Goal: Information Seeking & Learning: Understand process/instructions

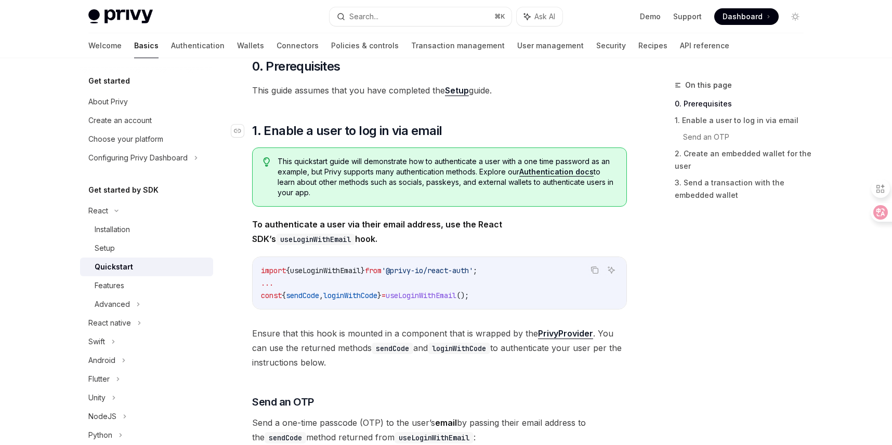
scroll to position [110, 0]
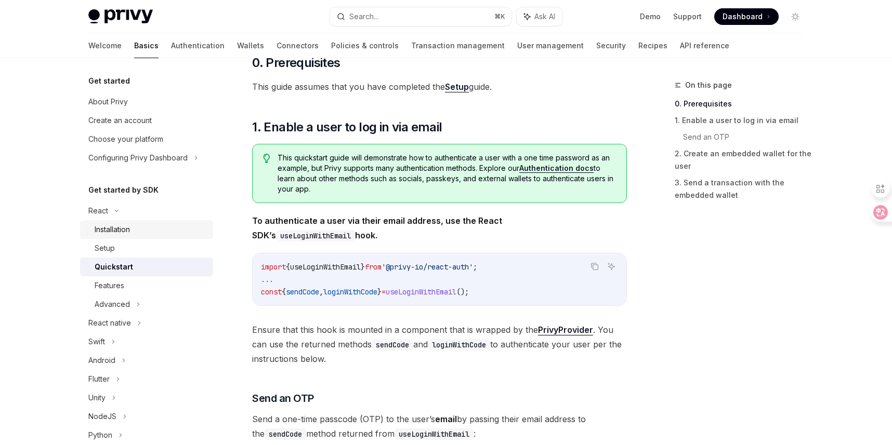
click at [126, 230] on div "Installation" at bounding box center [112, 229] width 35 height 12
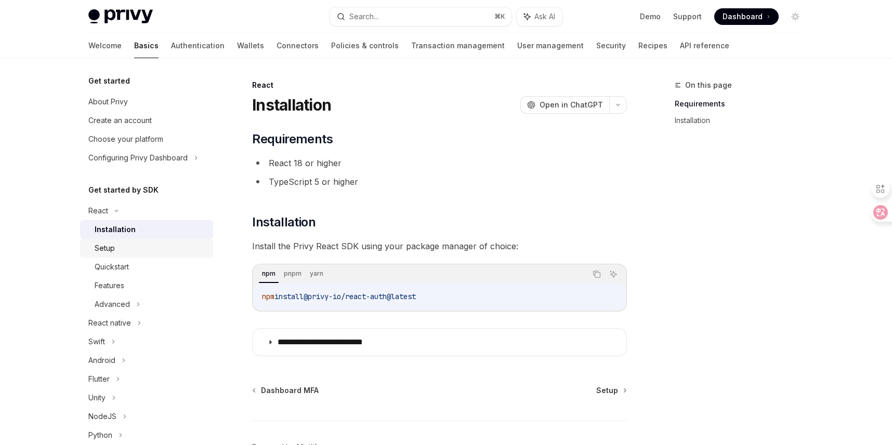
click at [104, 253] on div "Setup" at bounding box center [105, 248] width 20 height 12
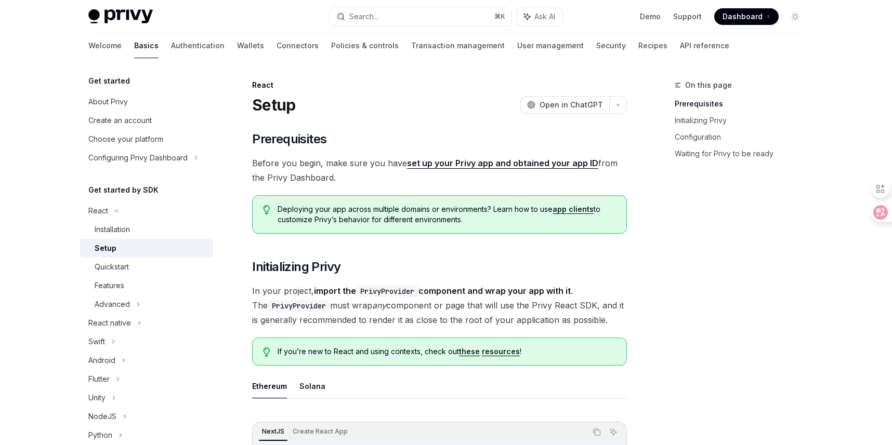
click at [306, 162] on span "Before you begin, make sure you have set up your Privy app and obtained your ap…" at bounding box center [439, 170] width 375 height 29
click at [331, 161] on span "Before you begin, make sure you have set up your Privy app and obtained your ap…" at bounding box center [439, 170] width 375 height 29
click at [355, 161] on span "Before you begin, make sure you have set up your Privy app and obtained your ap…" at bounding box center [439, 170] width 375 height 29
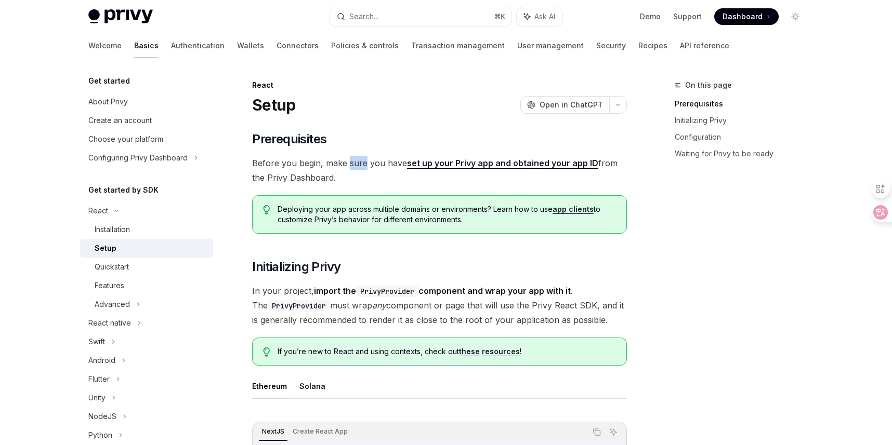
click at [355, 161] on span "Before you begin, make sure you have set up your Privy app and obtained your ap…" at bounding box center [439, 170] width 375 height 29
click at [373, 163] on span "Before you begin, make sure you have set up your Privy app and obtained your ap…" at bounding box center [439, 170] width 375 height 29
click at [387, 163] on span "Before you begin, make sure you have set up your Privy app and obtained your ap…" at bounding box center [439, 170] width 375 height 29
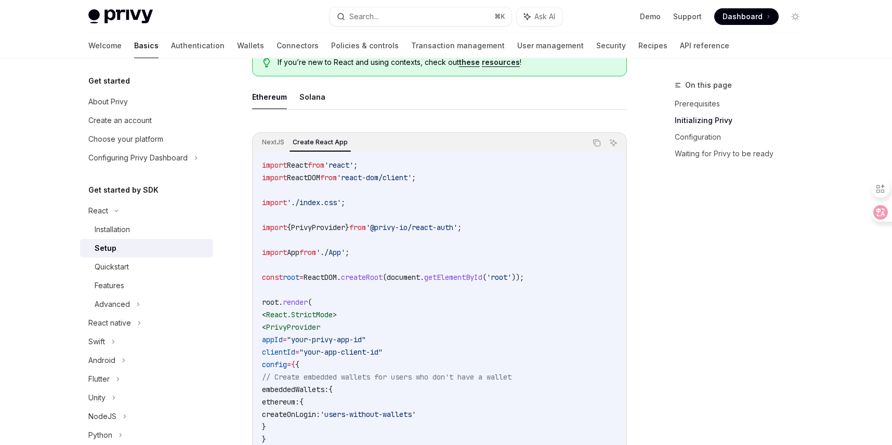
scroll to position [288, 0]
click at [252, 141] on div "NextJS Create React App Copy Ask AI import React from 'react' ; import ReactDOM…" at bounding box center [439, 332] width 375 height 397
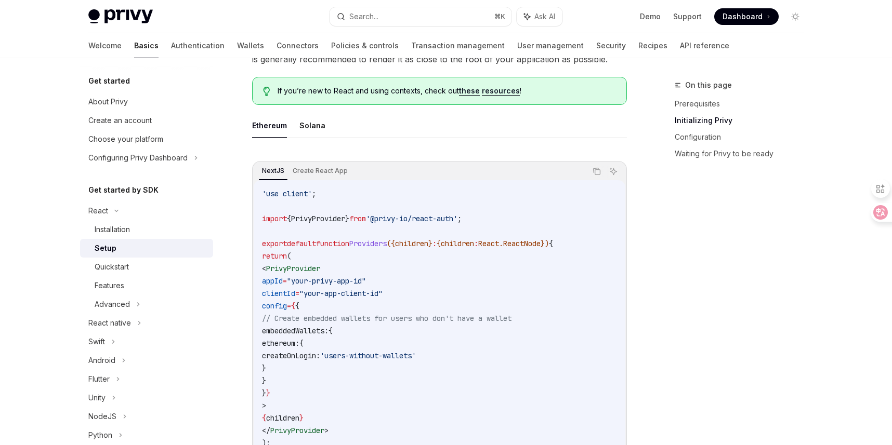
scroll to position [247, 0]
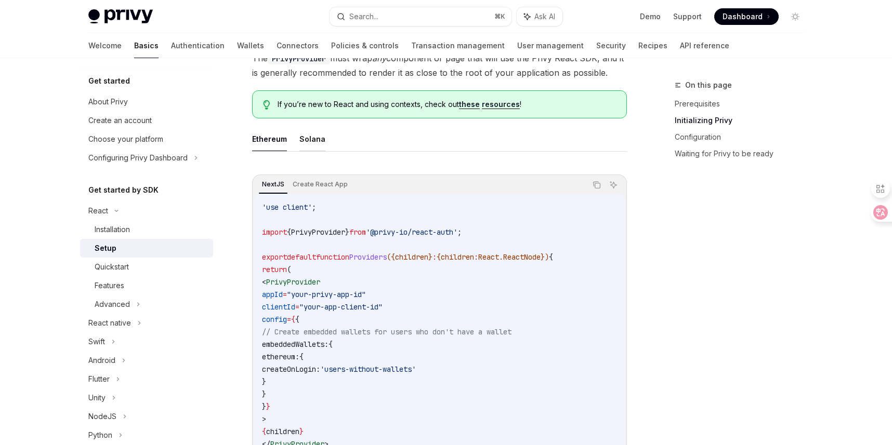
click at [305, 143] on button "Solana" at bounding box center [312, 139] width 26 height 24
click at [270, 142] on button "Ethereum" at bounding box center [269, 139] width 35 height 24
click at [311, 139] on button "Solana" at bounding box center [312, 139] width 26 height 24
click at [277, 140] on button "Ethereum" at bounding box center [269, 139] width 35 height 24
click at [304, 140] on button "Solana" at bounding box center [312, 139] width 26 height 24
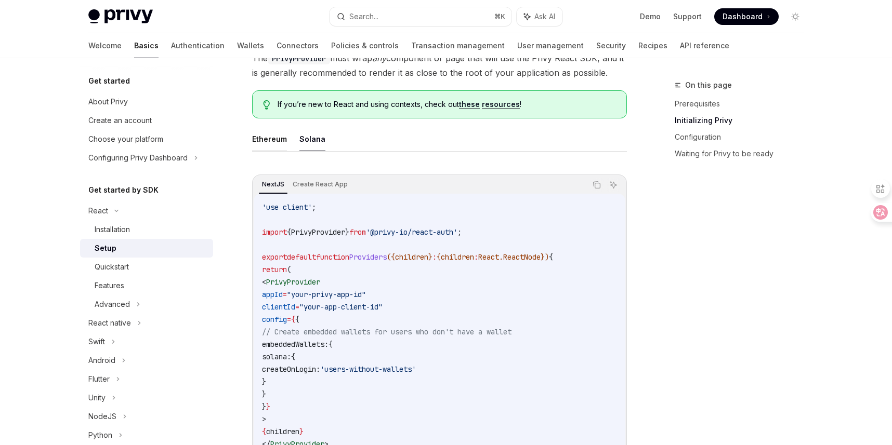
click at [257, 139] on button "Ethereum" at bounding box center [269, 139] width 35 height 24
click at [307, 146] on button "Solana" at bounding box center [312, 139] width 26 height 24
click at [255, 135] on button "Ethereum" at bounding box center [269, 139] width 35 height 24
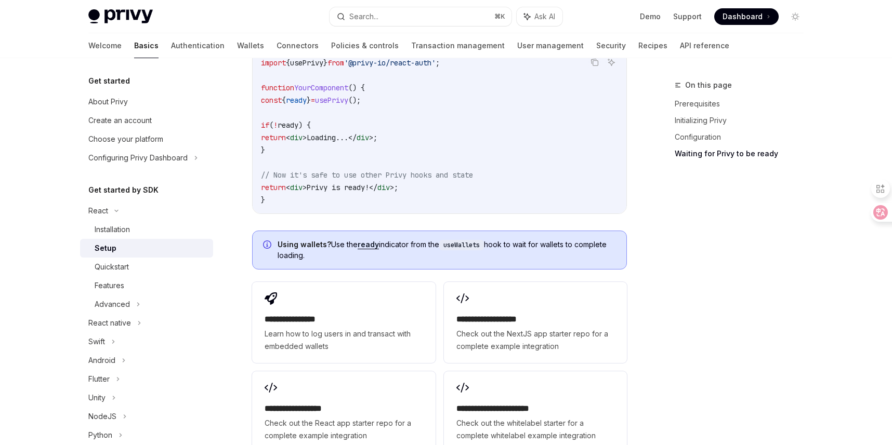
scroll to position [1343, 0]
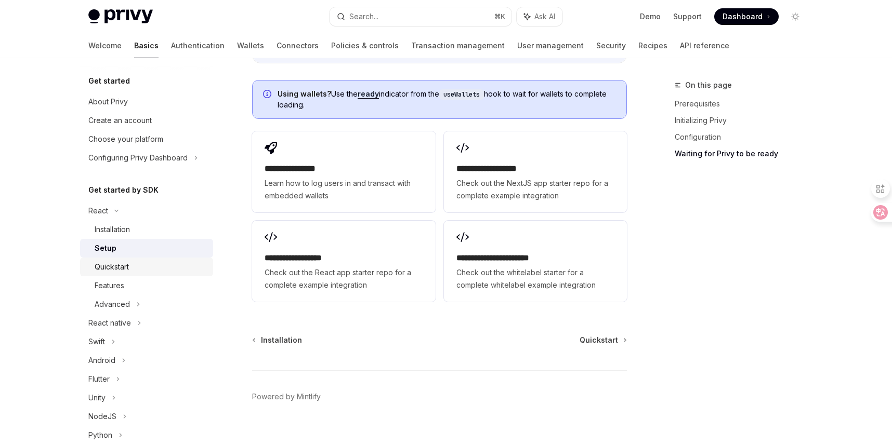
click at [139, 270] on div "Quickstart" at bounding box center [151, 267] width 112 height 12
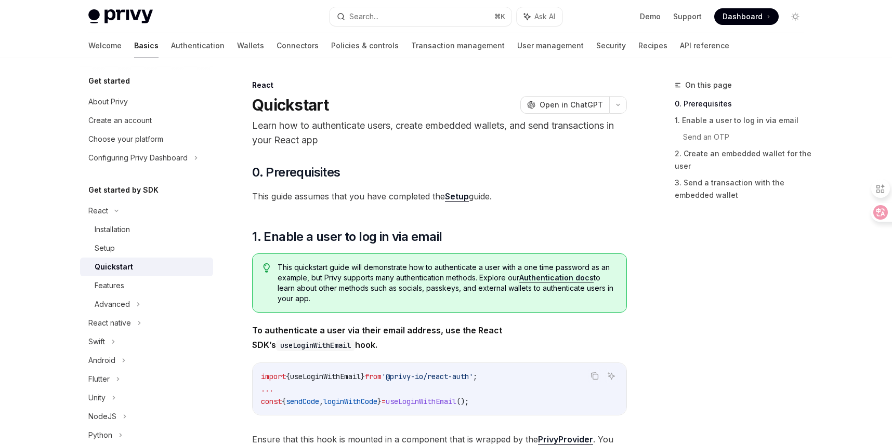
type textarea "*"
click at [800, 13] on button "Toggle dark mode" at bounding box center [795, 16] width 17 height 17
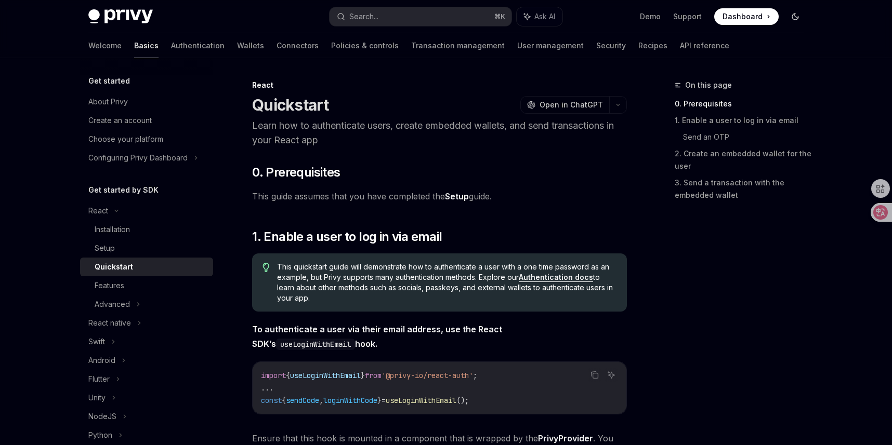
click at [800, 13] on button "Toggle dark mode" at bounding box center [795, 16] width 17 height 17
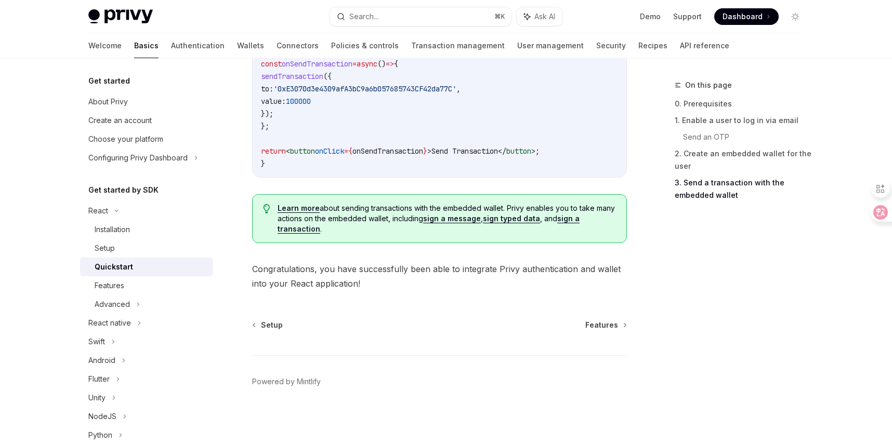
scroll to position [763, 0]
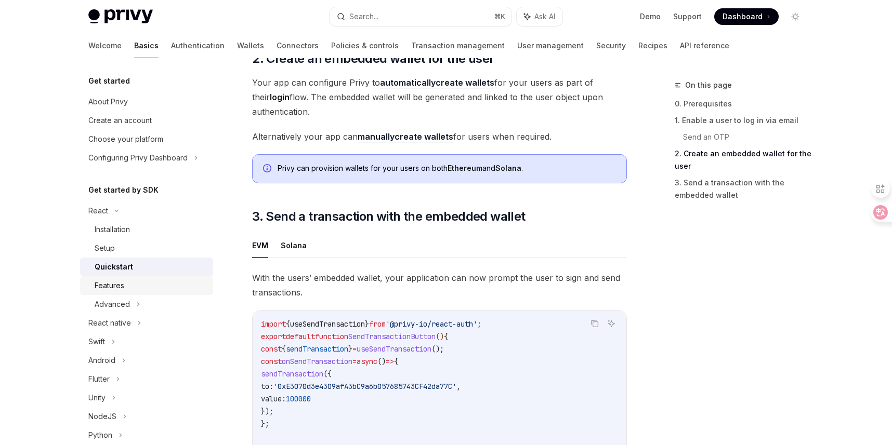
click at [122, 288] on div "Features" at bounding box center [110, 286] width 30 height 12
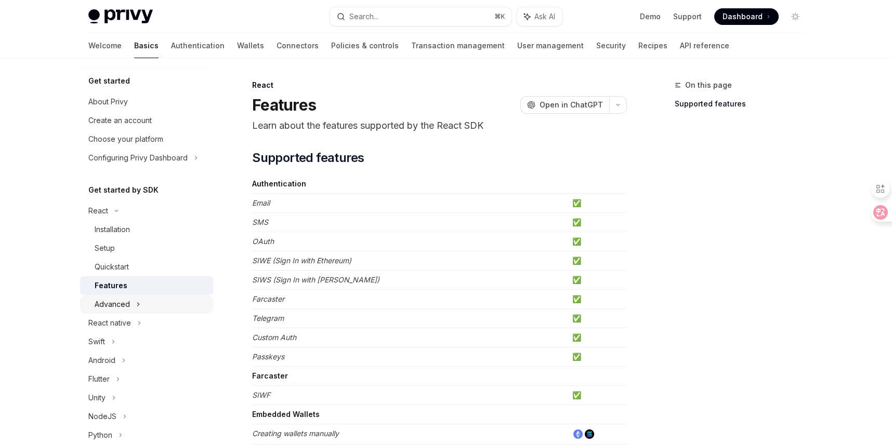
click at [139, 308] on icon at bounding box center [138, 304] width 4 height 12
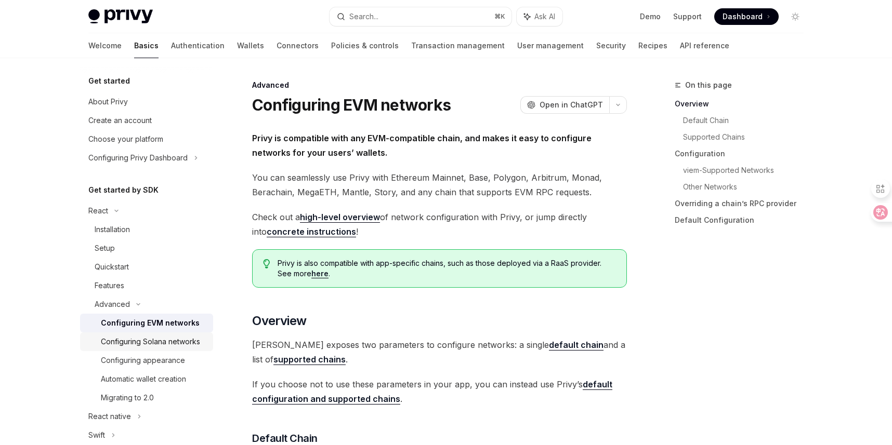
click at [134, 339] on div "Configuring Solana networks" at bounding box center [150, 342] width 99 height 12
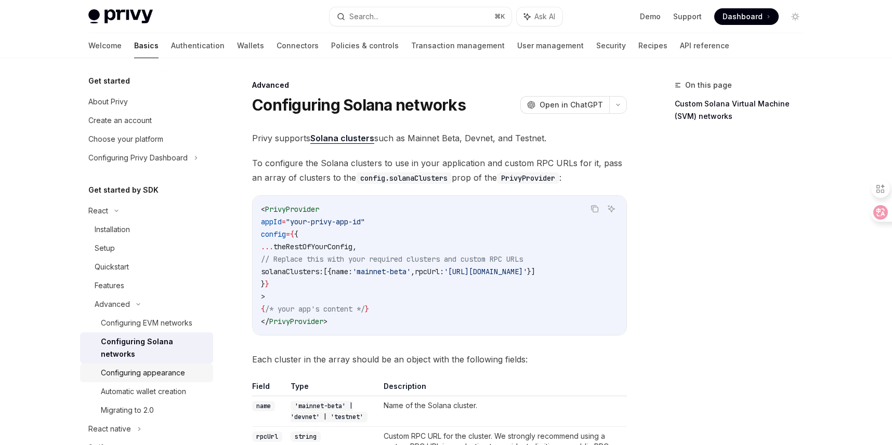
click at [129, 367] on div "Configuring appearance" at bounding box center [143, 373] width 84 height 12
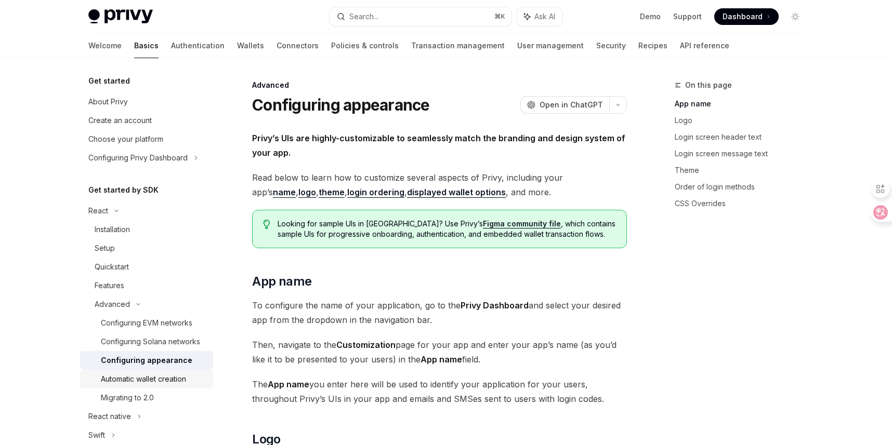
click at [134, 381] on div "Automatic wallet creation" at bounding box center [143, 379] width 85 height 12
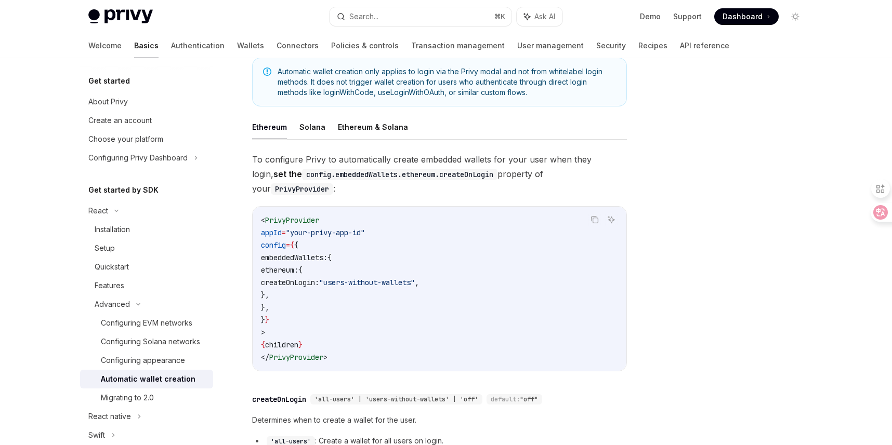
scroll to position [359, 0]
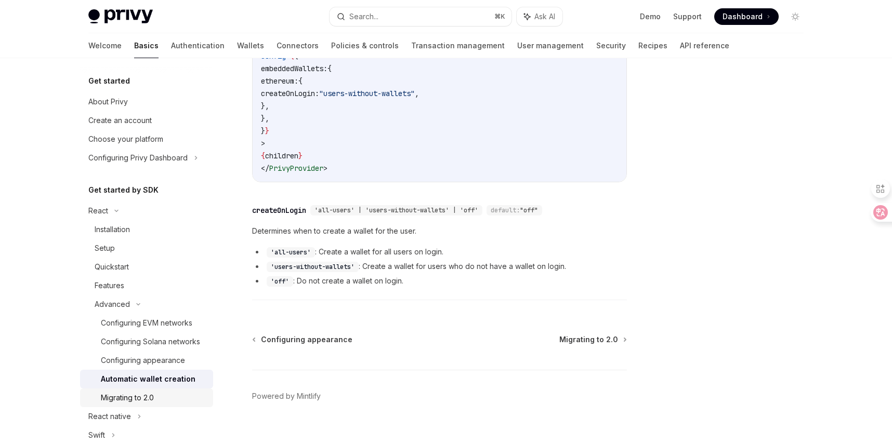
click at [157, 395] on div "Migrating to 2.0" at bounding box center [154, 398] width 106 height 12
type textarea "*"
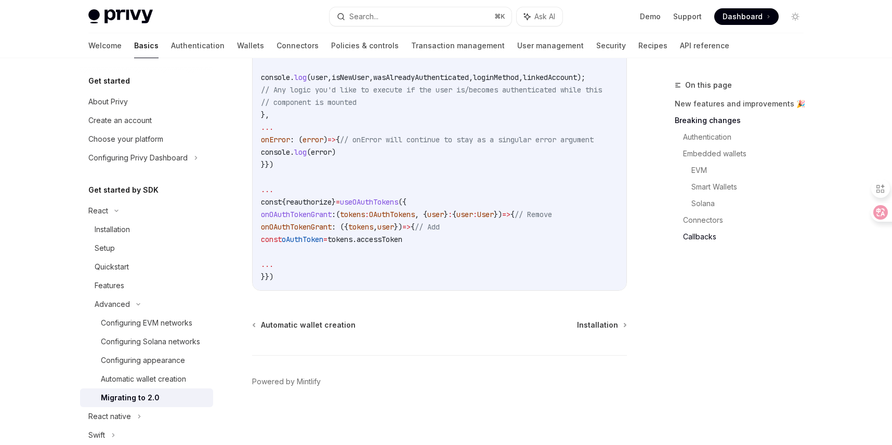
scroll to position [3064, 0]
